Goal: Task Accomplishment & Management: Manage account settings

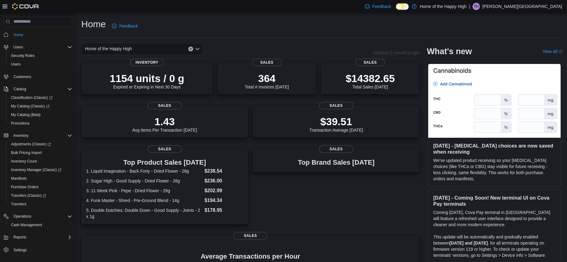
scroll to position [9, 0]
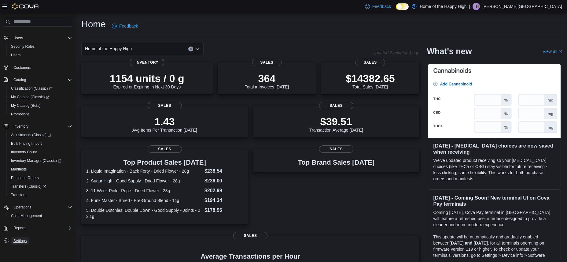
click at [22, 238] on span "Settings" at bounding box center [19, 240] width 13 height 5
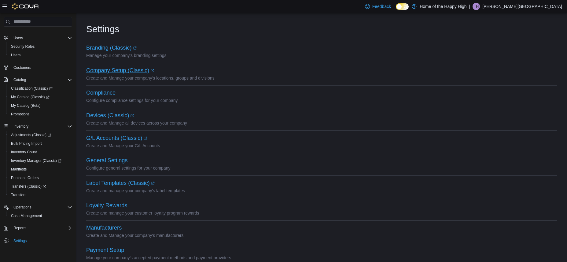
click at [108, 69] on link "Company Setup (Classic) (opens in a new tab or window)" at bounding box center [120, 70] width 68 height 6
click at [20, 53] on span "Users" at bounding box center [15, 55] width 9 height 5
